Goal: Transaction & Acquisition: Obtain resource

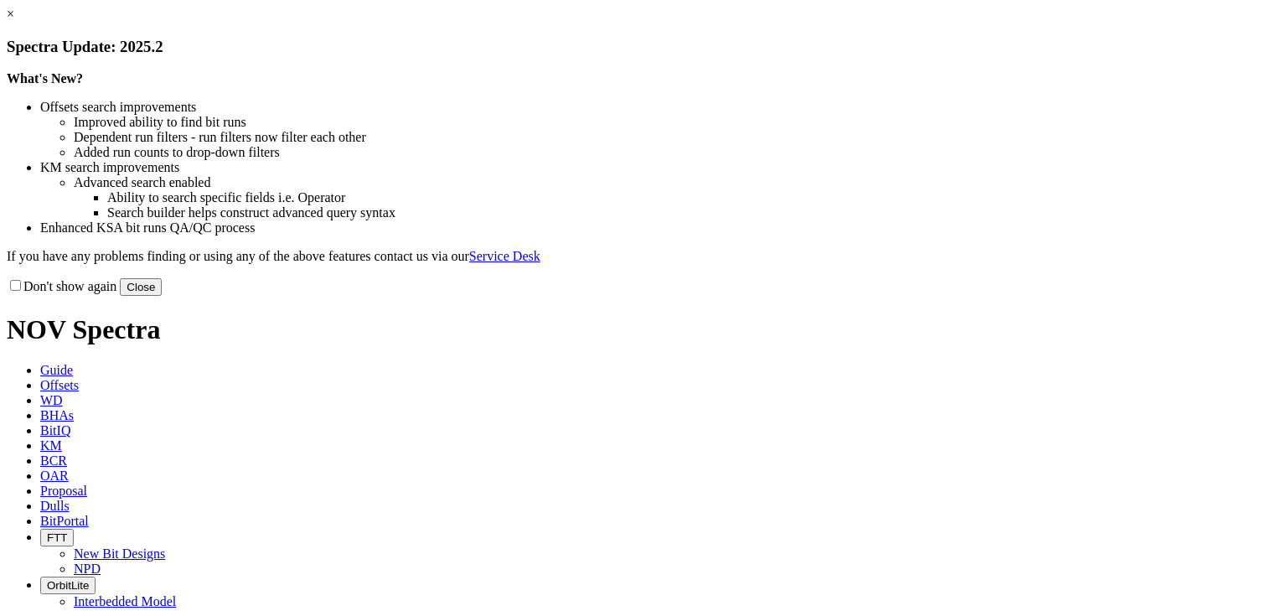
click at [14, 21] on link "×" at bounding box center [11, 14] width 8 height 14
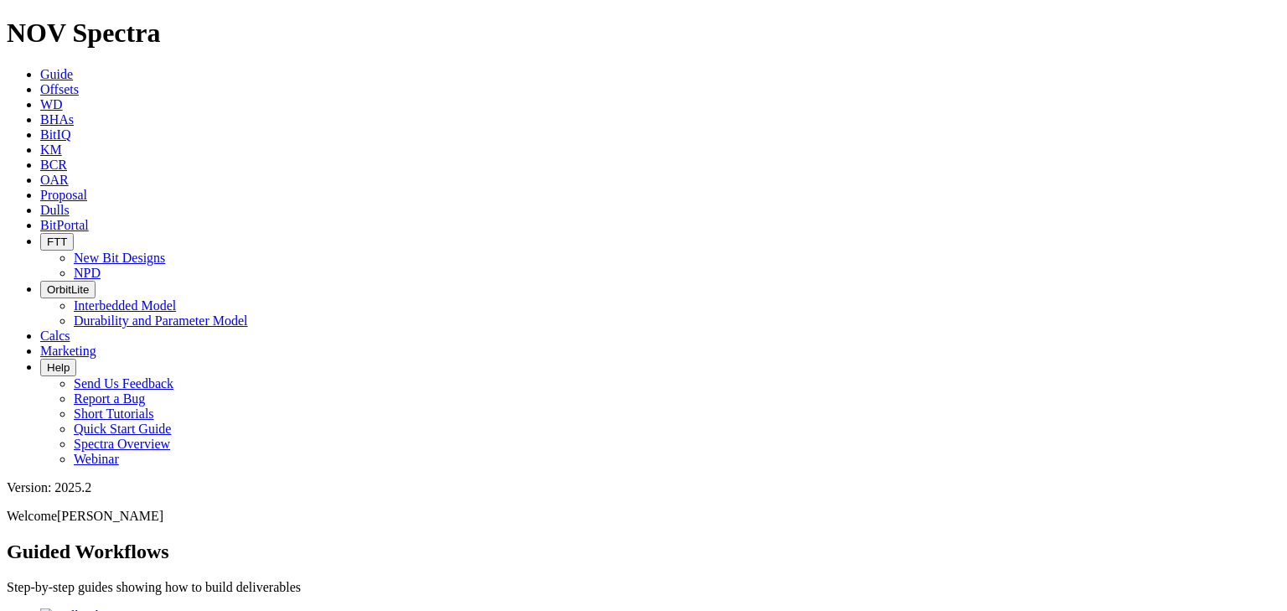
click at [40, 82] on icon at bounding box center [40, 89] width 0 height 14
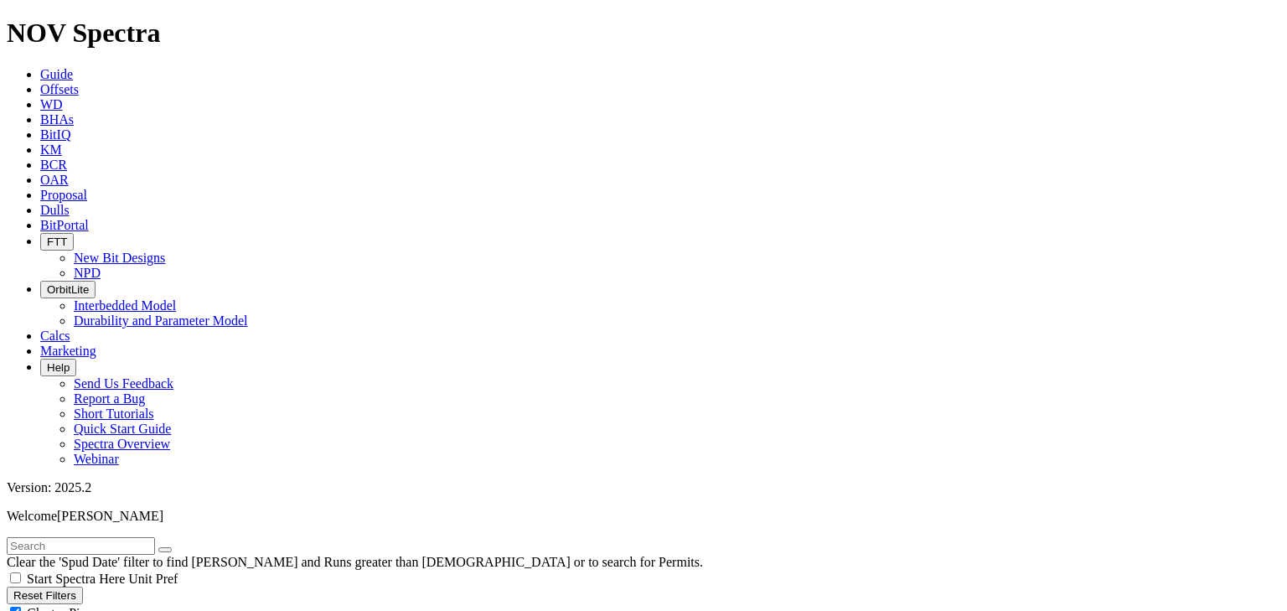
click at [64, 537] on input "text" at bounding box center [81, 546] width 148 height 18
type input "indigo"
radio input "true"
radio input "false"
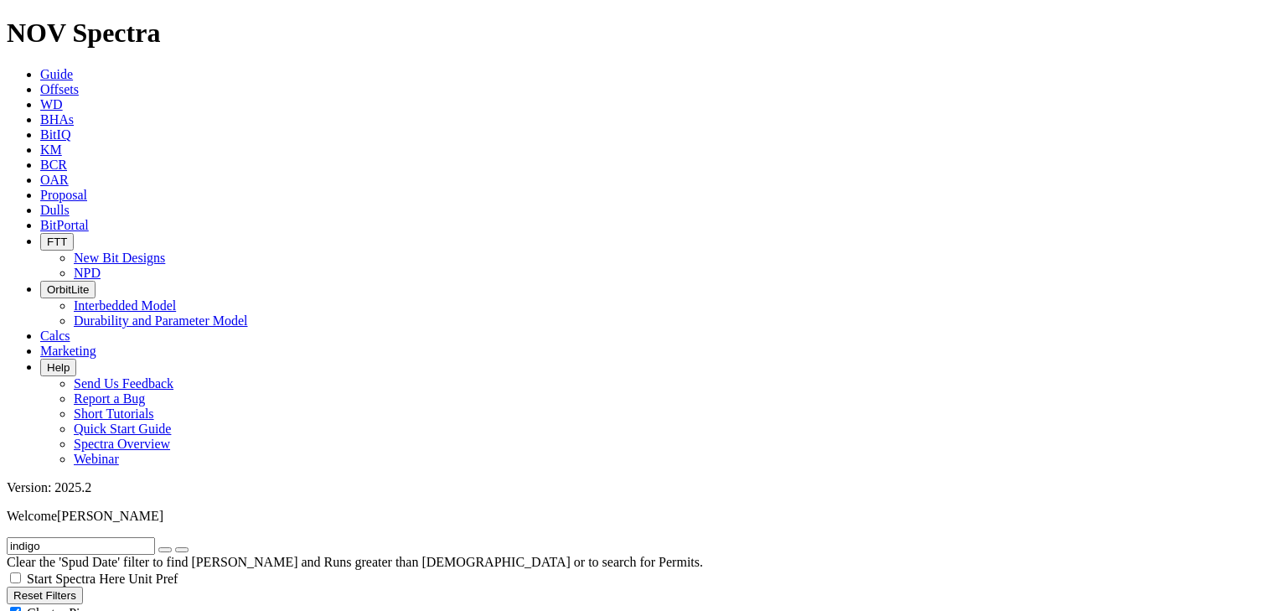
radio input "false"
radio input "true"
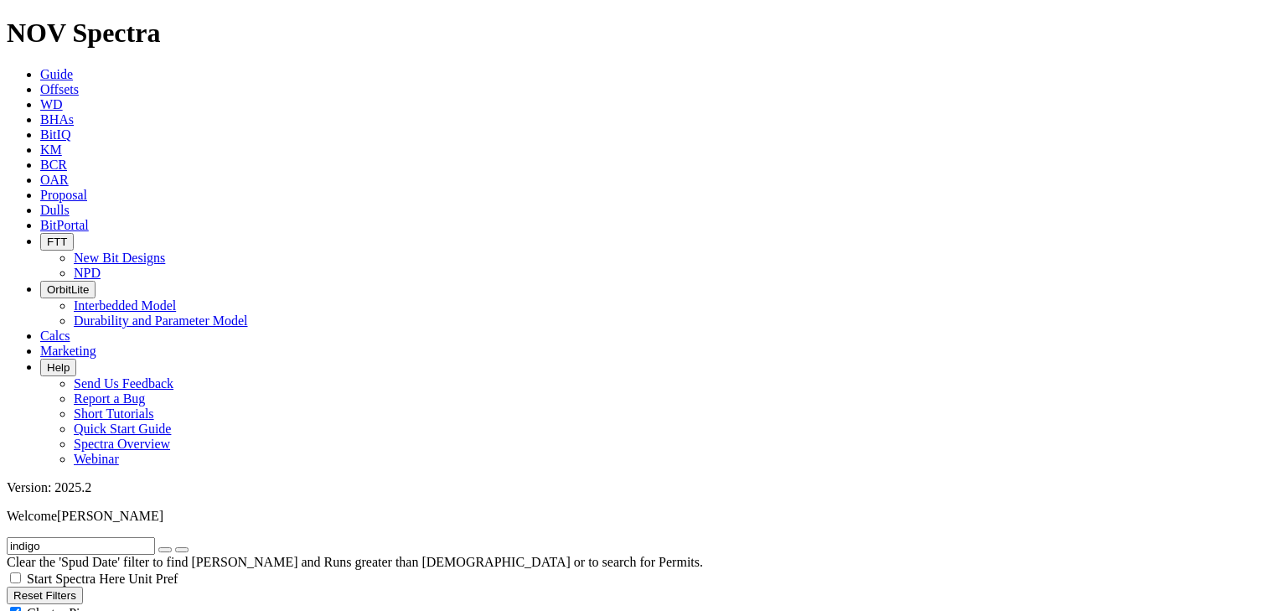
scroll to position [603, 0]
select select "8.75"
checkbox input "false"
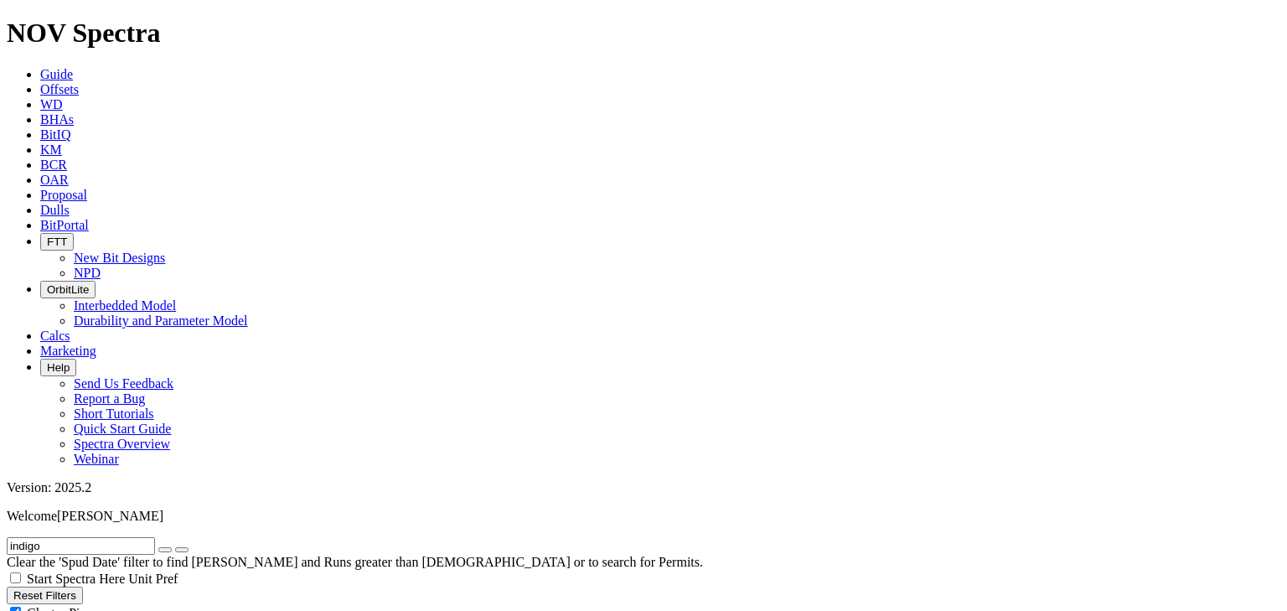
select select "? number:8.75 ?"
